Goal: Task Accomplishment & Management: Manage account settings

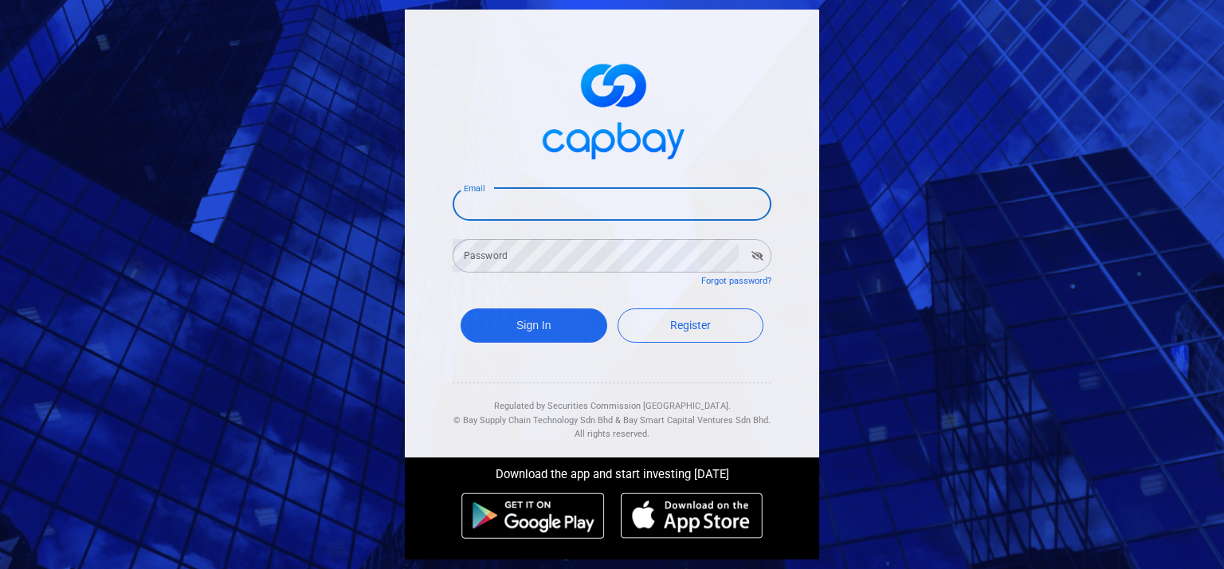
click at [599, 210] on input "Email" at bounding box center [612, 203] width 319 height 33
type input "[EMAIL_ADDRESS][DOMAIN_NAME]"
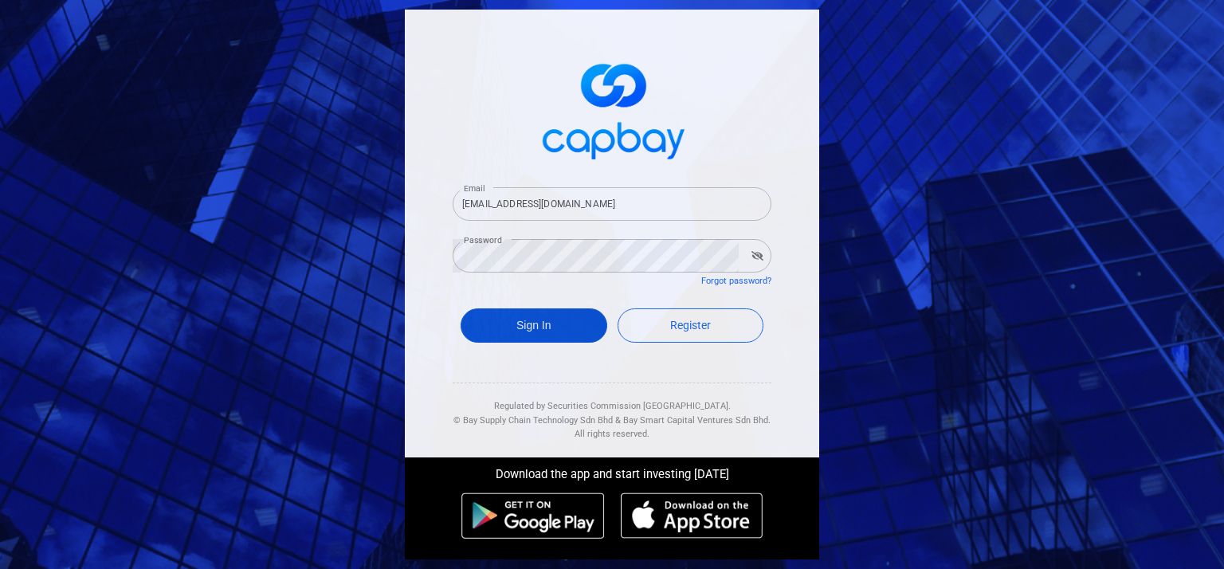
click at [596, 328] on button "Sign In" at bounding box center [534, 325] width 147 height 34
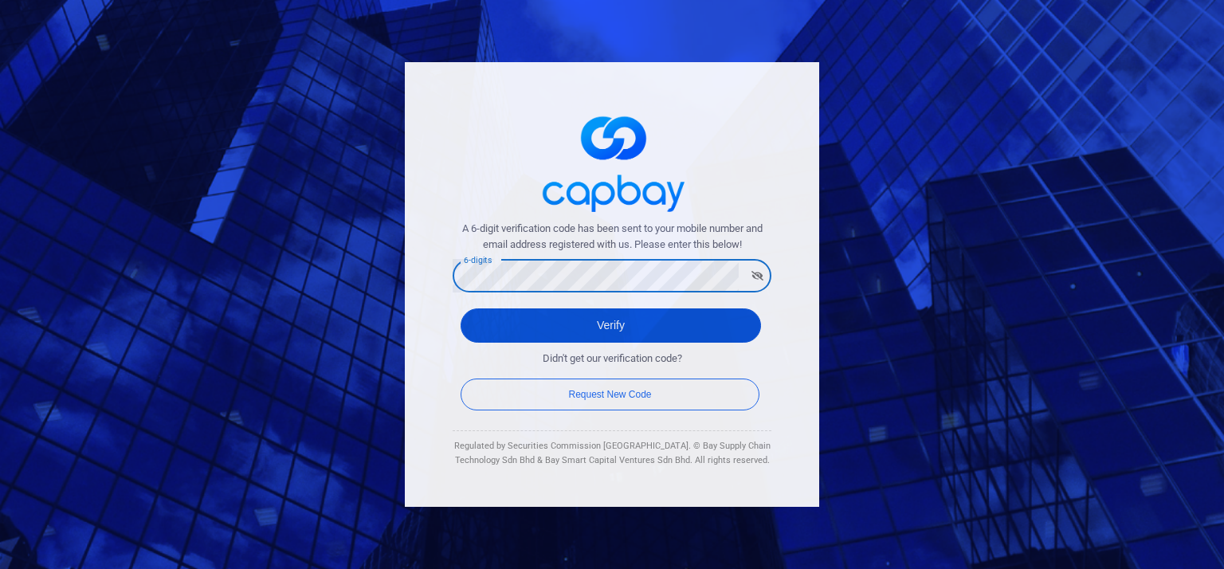
click at [599, 316] on button "Verify" at bounding box center [611, 325] width 300 height 34
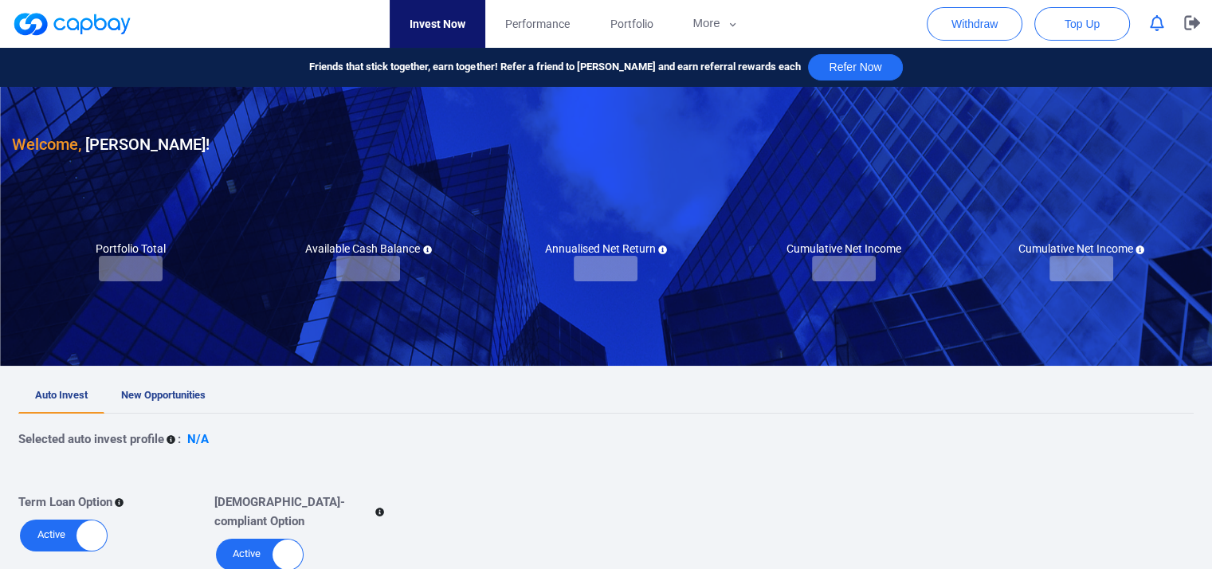
checkbox input "true"
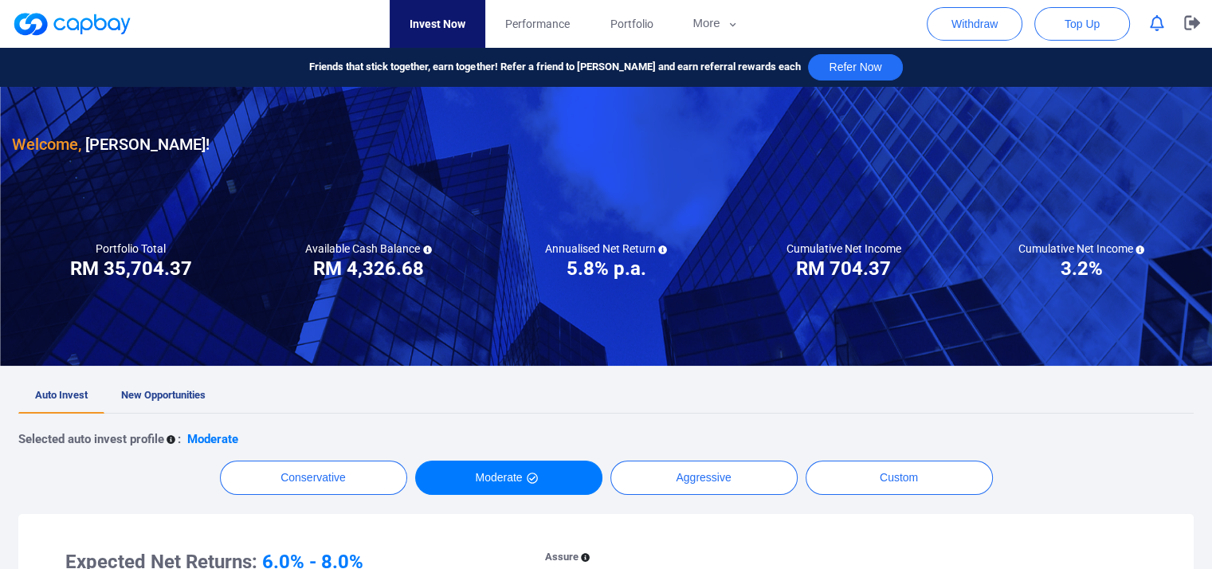
click at [1159, 22] on icon "button" at bounding box center [1157, 23] width 14 height 17
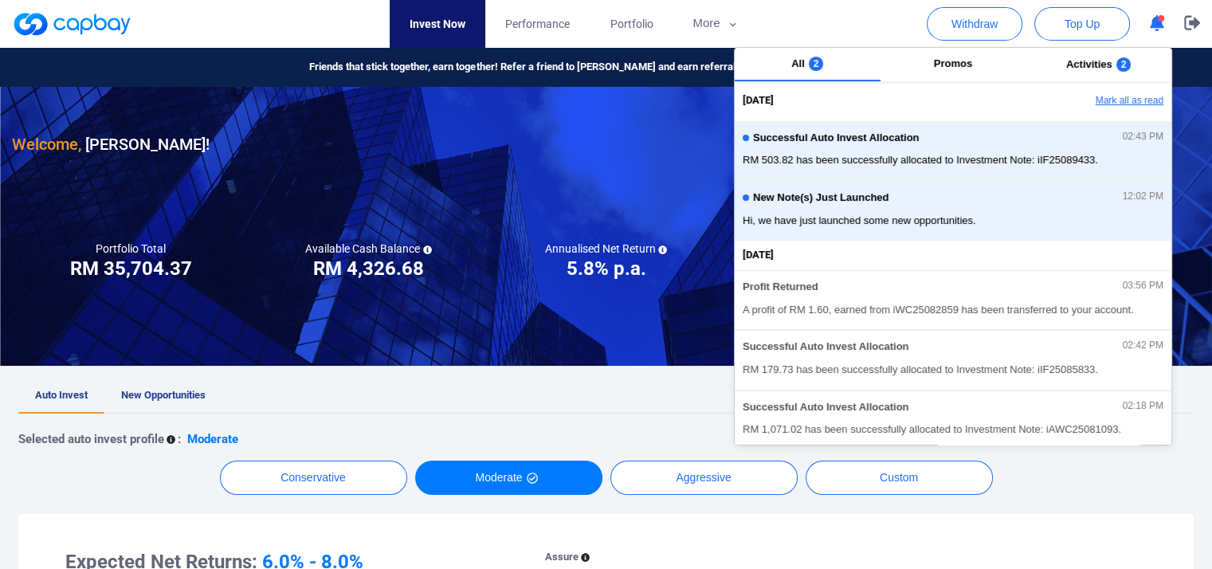
click at [1092, 99] on button "Mark all as read" at bounding box center [1085, 101] width 171 height 27
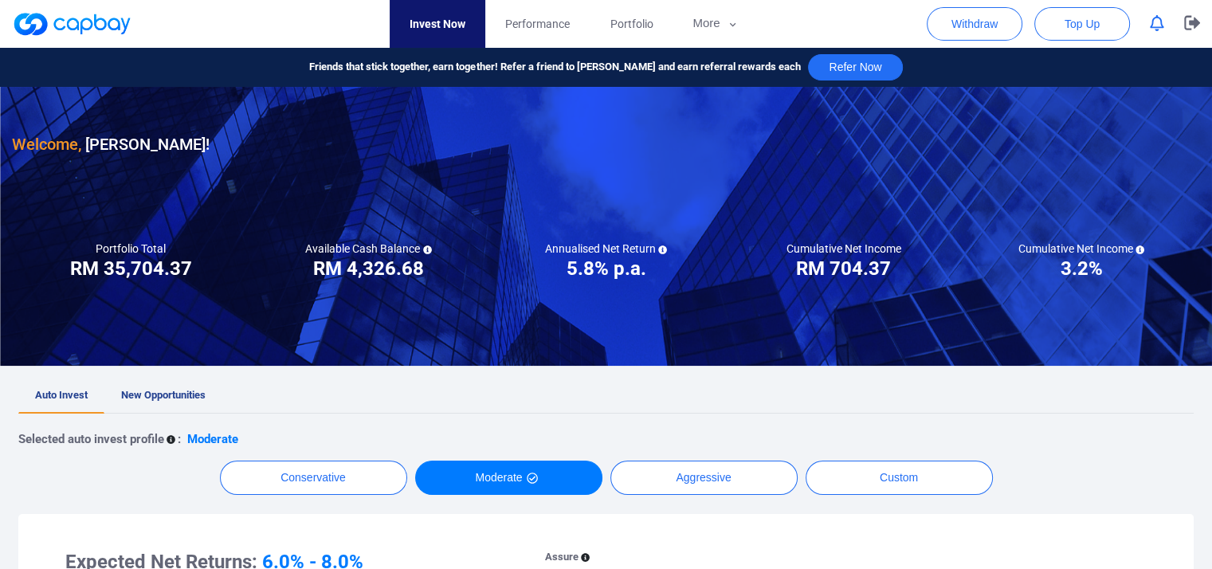
click at [344, 320] on div at bounding box center [606, 226] width 1212 height 279
